Goal: Book appointment/travel/reservation

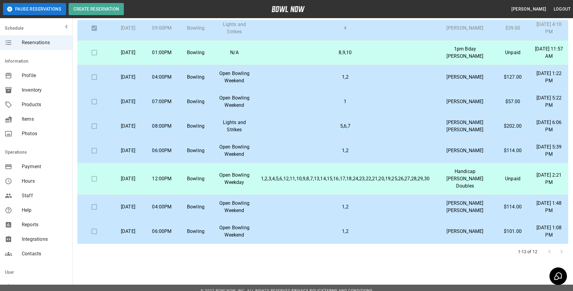
scroll to position [44, 0]
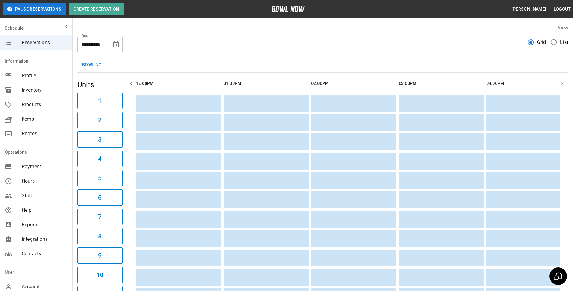
scroll to position [0, 635]
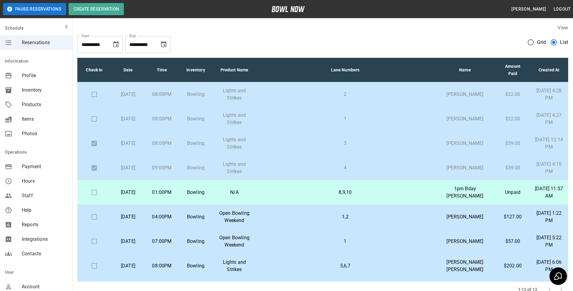
click at [164, 43] on icon "Choose date, selected date is Nov 10, 2025" at bounding box center [163, 44] width 5 height 6
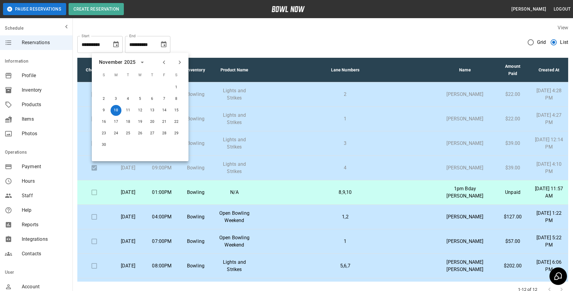
click at [163, 63] on icon "Previous month" at bounding box center [163, 62] width 7 height 7
click at [105, 109] on button "12" at bounding box center [103, 110] width 11 height 11
type input "**********"
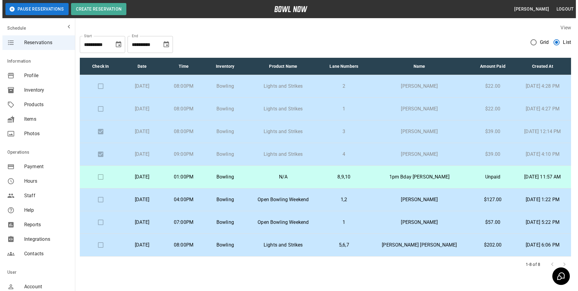
scroll to position [19, 0]
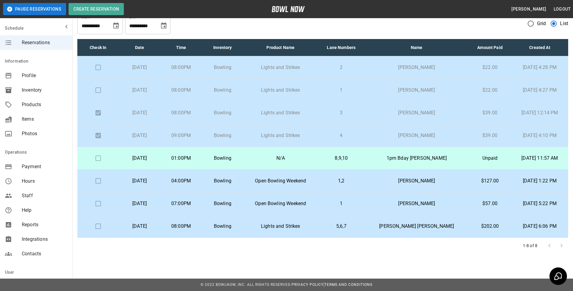
click at [360, 156] on p "8,9,10" at bounding box center [341, 157] width 37 height 7
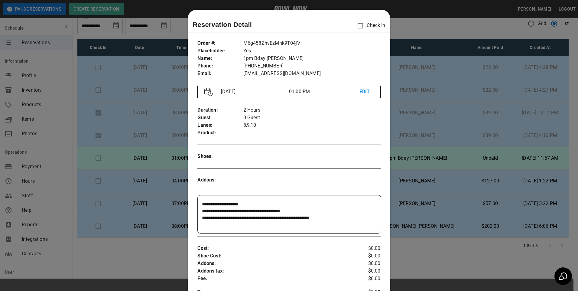
scroll to position [10, 0]
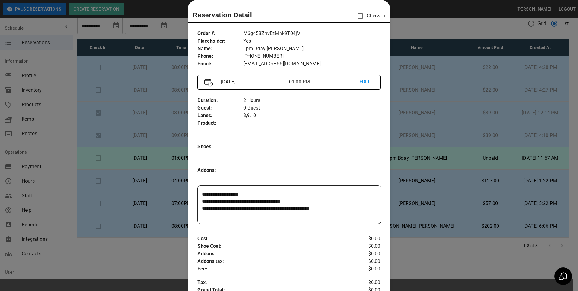
click at [406, 153] on div at bounding box center [289, 145] width 578 height 291
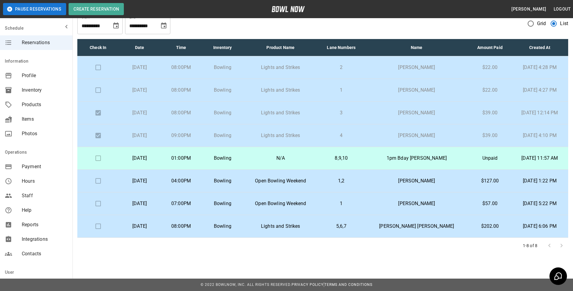
click at [313, 178] on p "Open Bowling Weekend" at bounding box center [280, 180] width 65 height 7
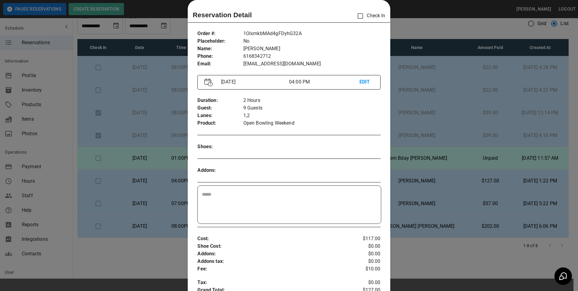
click at [442, 213] on div at bounding box center [289, 145] width 578 height 291
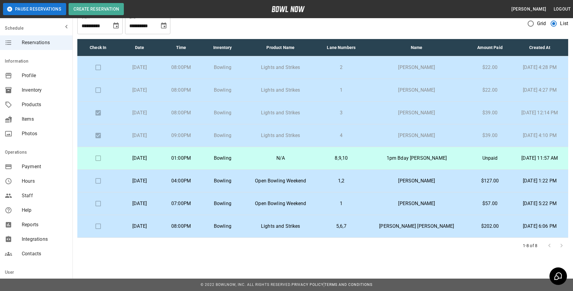
click at [435, 204] on p "[PERSON_NAME]" at bounding box center [417, 203] width 94 height 7
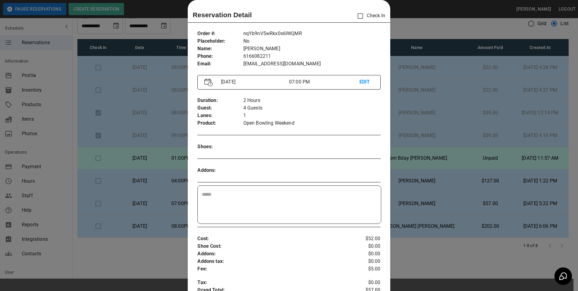
click at [428, 113] on div at bounding box center [289, 145] width 578 height 291
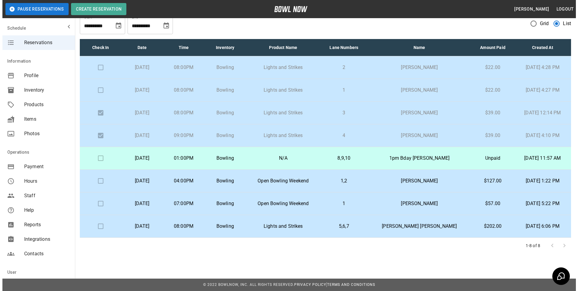
scroll to position [0, 0]
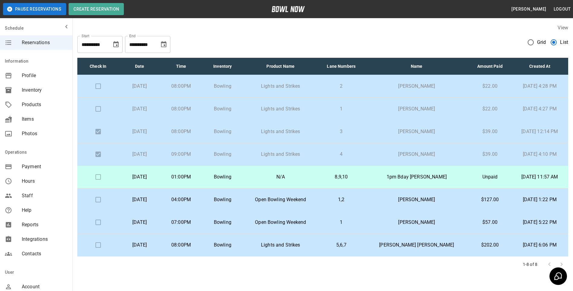
click at [356, 202] on p "1,2" at bounding box center [341, 199] width 37 height 7
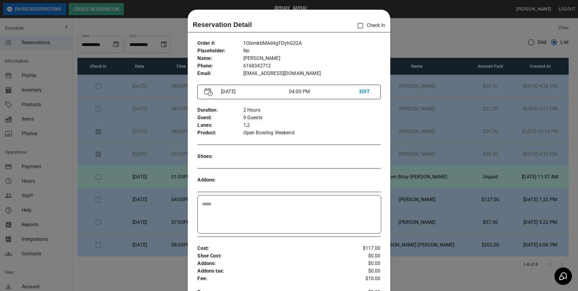
scroll to position [10, 0]
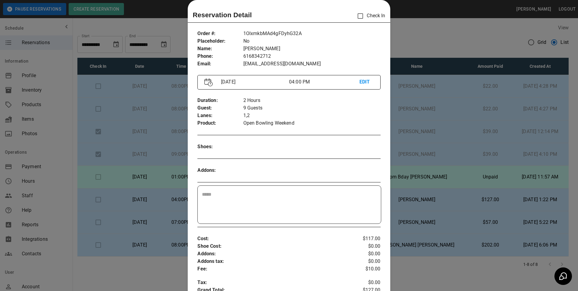
click at [475, 197] on div at bounding box center [289, 145] width 578 height 291
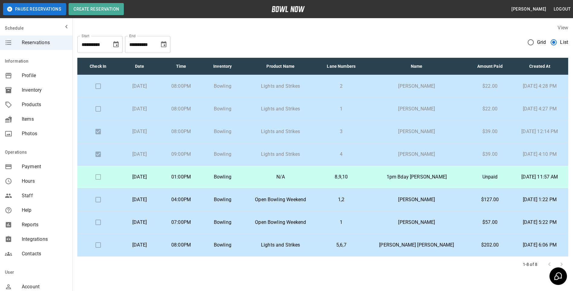
click at [476, 221] on p "$57.00" at bounding box center [489, 221] width 33 height 7
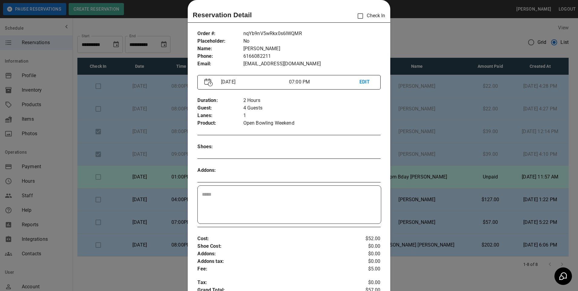
click at [449, 239] on div at bounding box center [289, 145] width 578 height 291
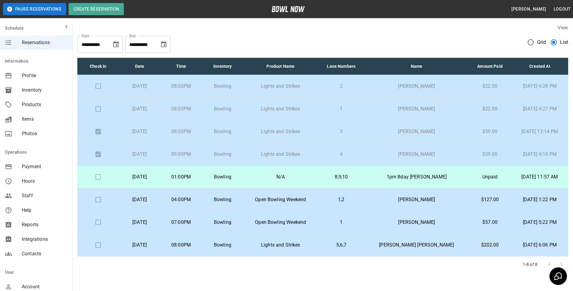
click at [446, 240] on td "[PERSON_NAME] [PERSON_NAME]" at bounding box center [417, 244] width 104 height 23
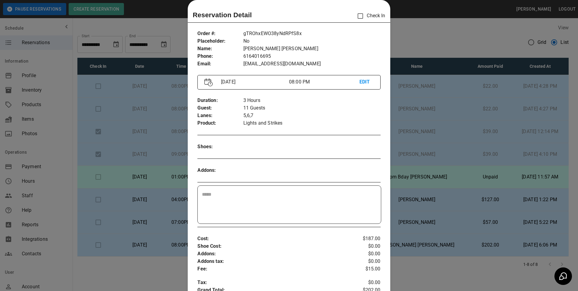
click at [439, 233] on div at bounding box center [289, 145] width 578 height 291
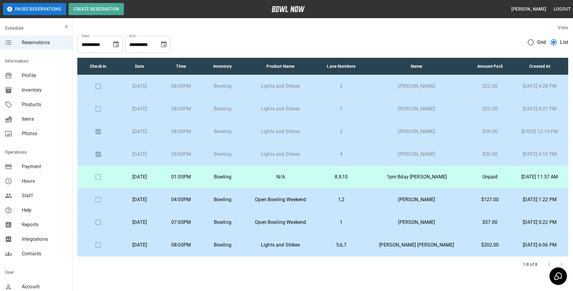
click at [561, 263] on div at bounding box center [555, 264] width 24 height 12
